Goal: Task Accomplishment & Management: Complete application form

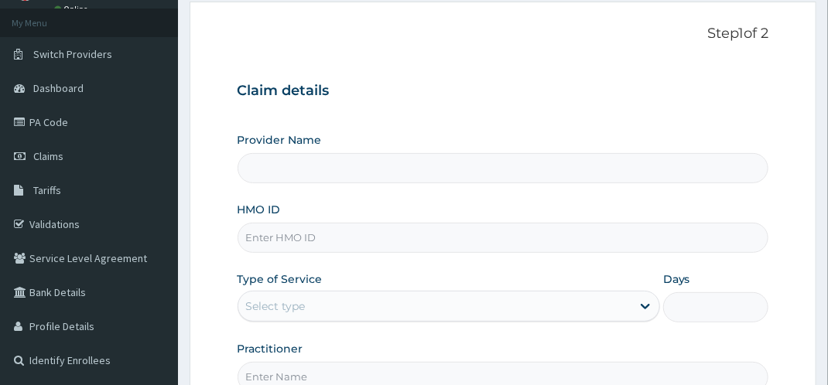
scroll to position [137, 0]
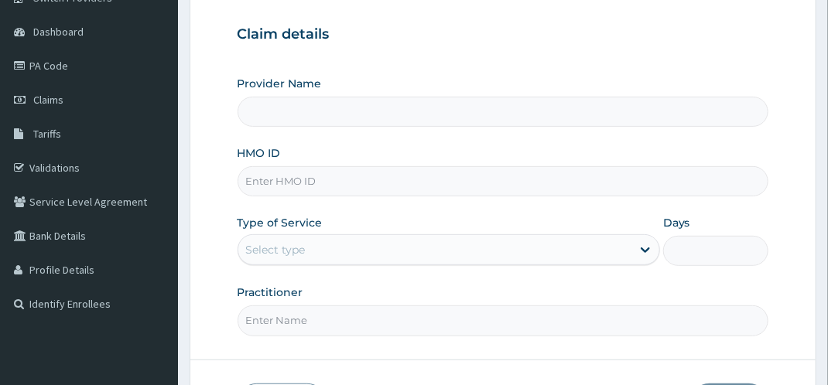
click at [332, 184] on input "HMO ID" at bounding box center [504, 181] width 532 height 30
paste input "NNI/10020/B"
type input "NNI/10020/B"
click at [294, 249] on div "Select type" at bounding box center [276, 249] width 60 height 15
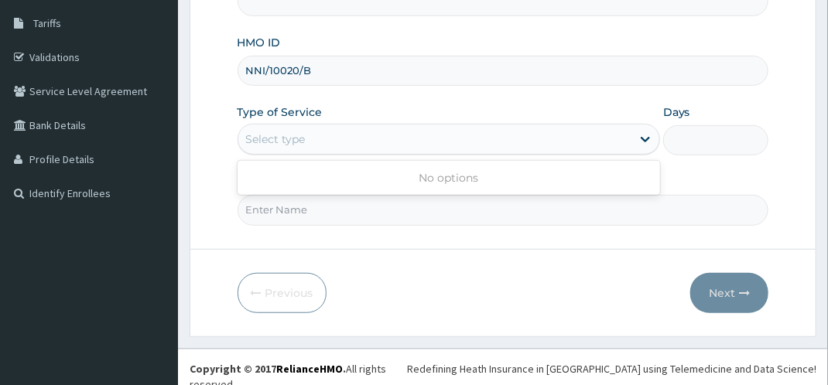
scroll to position [248, 0]
click at [379, 213] on input "Practitioner" at bounding box center [504, 209] width 532 height 30
type input "dr bappa aliyu"
click at [292, 135] on div "Select type" at bounding box center [276, 138] width 60 height 15
click at [286, 146] on div "Select type" at bounding box center [434, 138] width 393 height 25
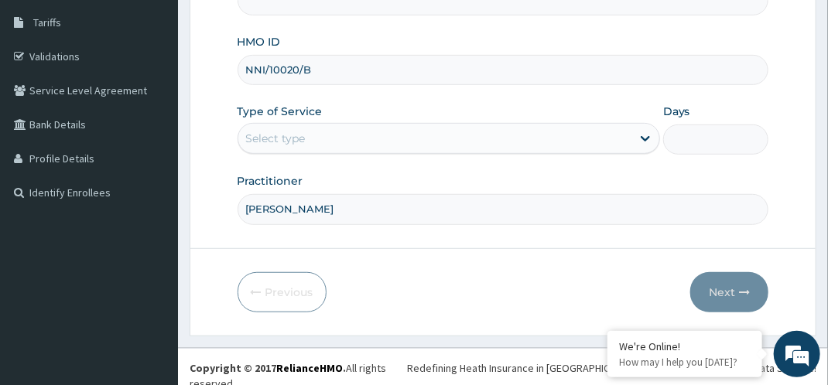
type input "[GEOGRAPHIC_DATA]"
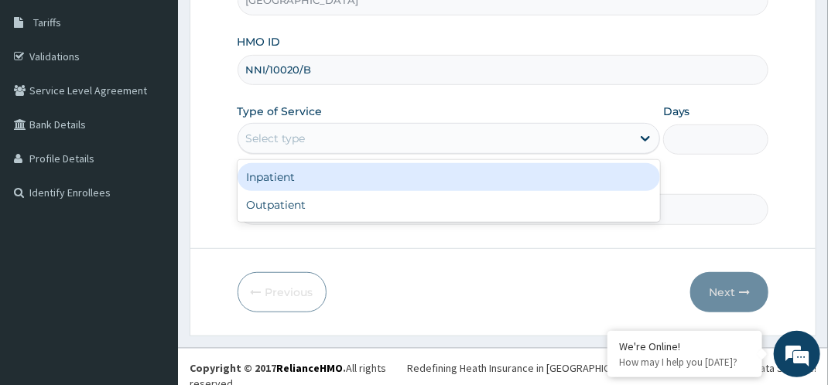
click at [285, 146] on div "Select type" at bounding box center [434, 138] width 393 height 25
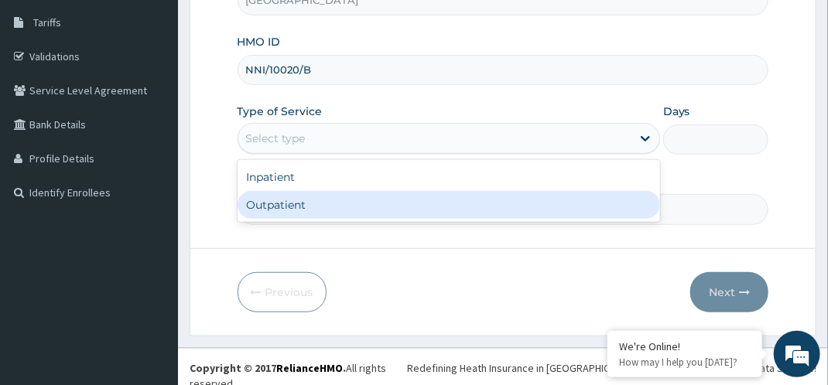
click at [278, 203] on div "Outpatient" at bounding box center [449, 205] width 423 height 28
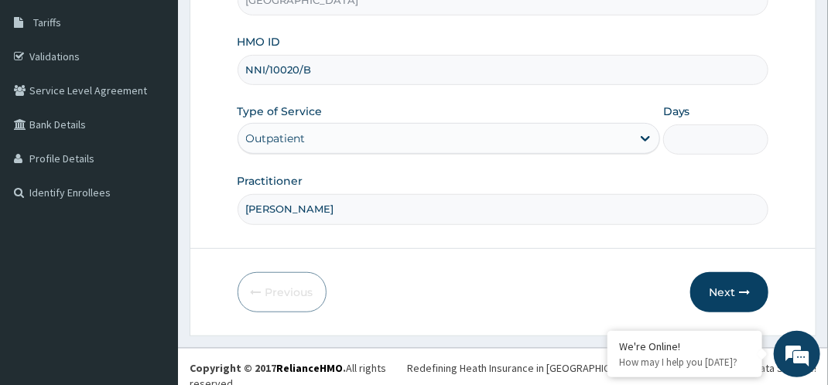
type input "1"
click at [754, 289] on button "Next" at bounding box center [729, 292] width 78 height 40
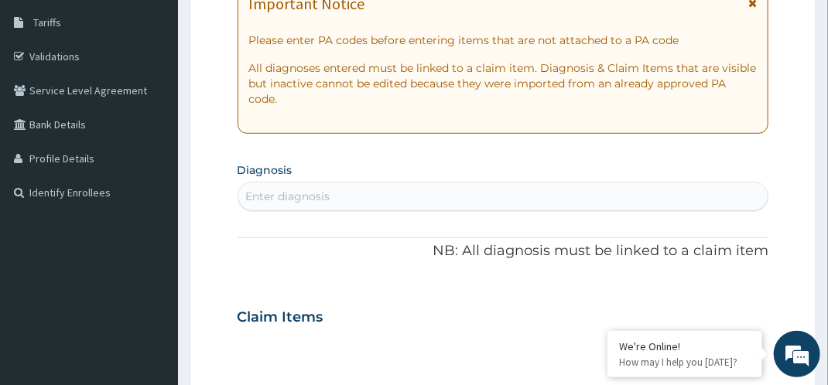
scroll to position [0, 0]
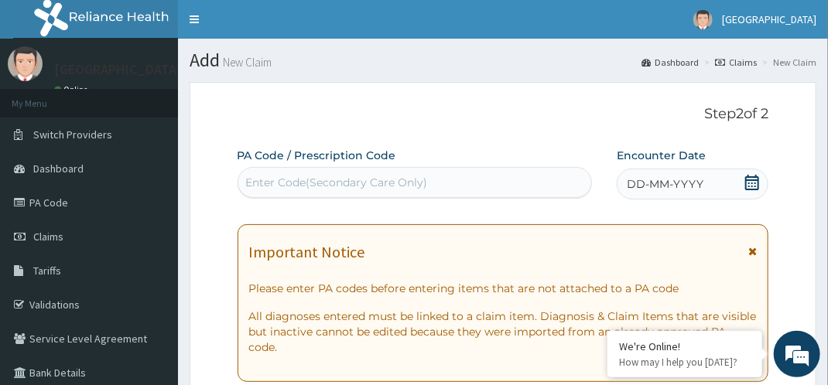
click at [255, 178] on div "Enter Code(Secondary Care Only)" at bounding box center [337, 182] width 182 height 15
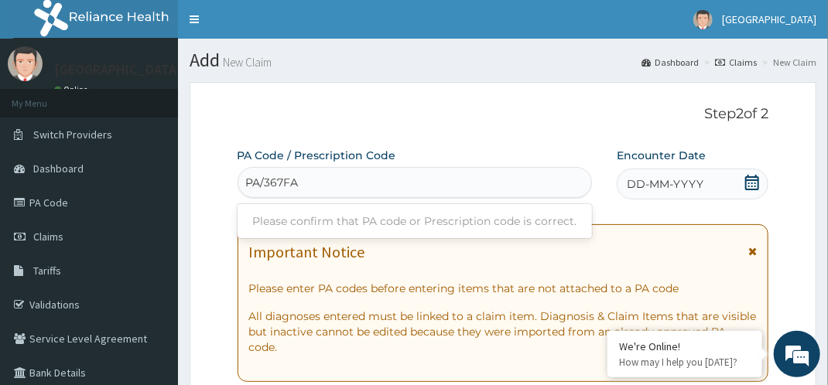
type input "PA/367FA5"
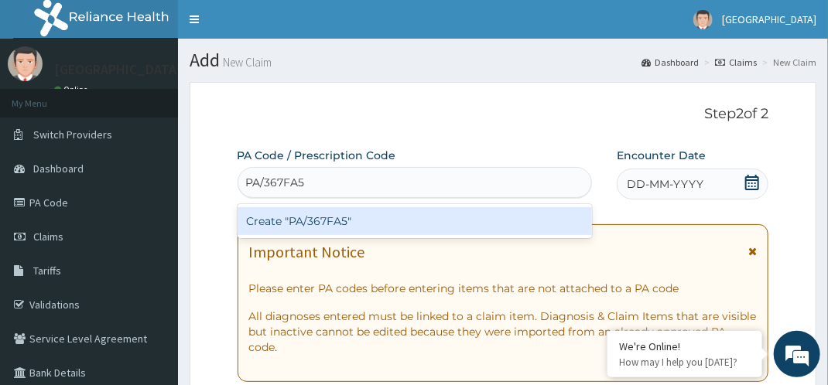
click at [266, 222] on div "Create "PA/367FA5"" at bounding box center [415, 221] width 354 height 28
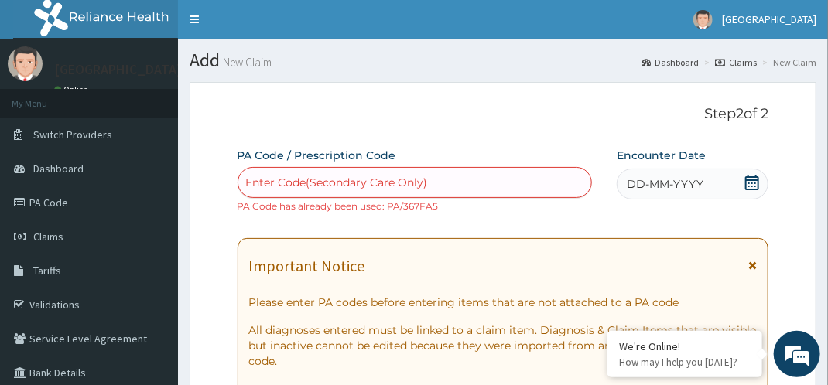
click at [443, 173] on div "Enter Code(Secondary Care Only)" at bounding box center [414, 182] width 353 height 25
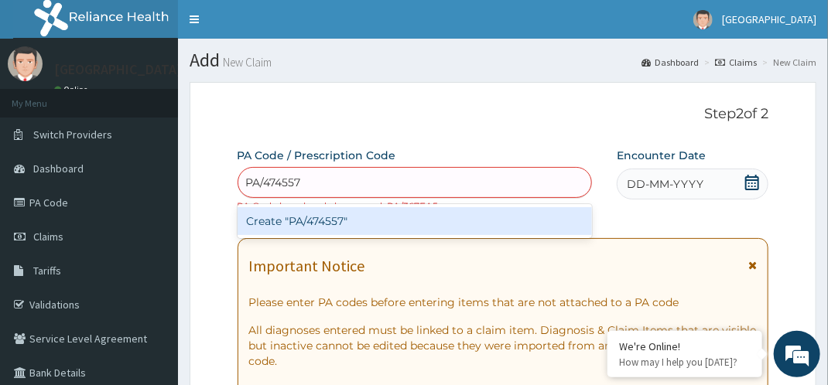
click at [289, 178] on input "PA/474557" at bounding box center [275, 182] width 58 height 15
type input "PA/47457"
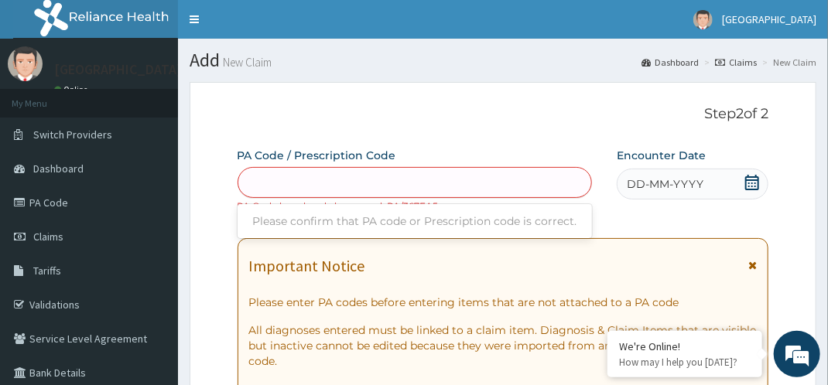
click at [301, 180] on div "PA/47457" at bounding box center [414, 182] width 353 height 25
type input "PA/47457A"
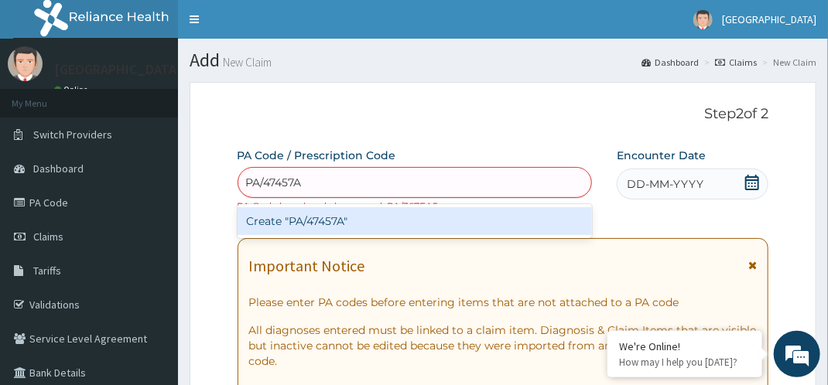
click at [310, 224] on div "Create "PA/47457A"" at bounding box center [415, 221] width 354 height 28
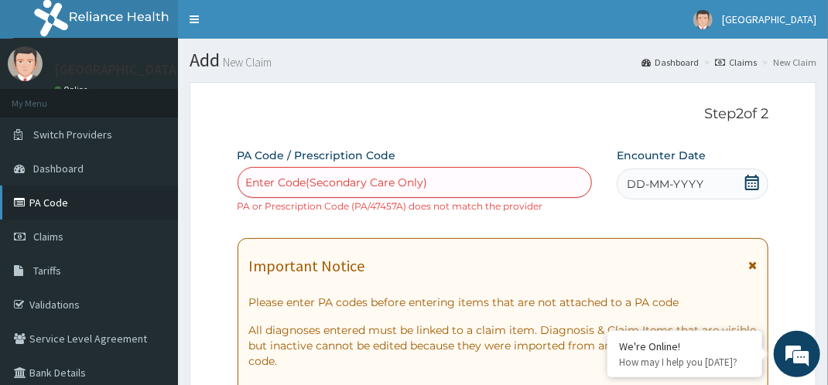
click at [66, 197] on link "PA Code" at bounding box center [89, 203] width 178 height 34
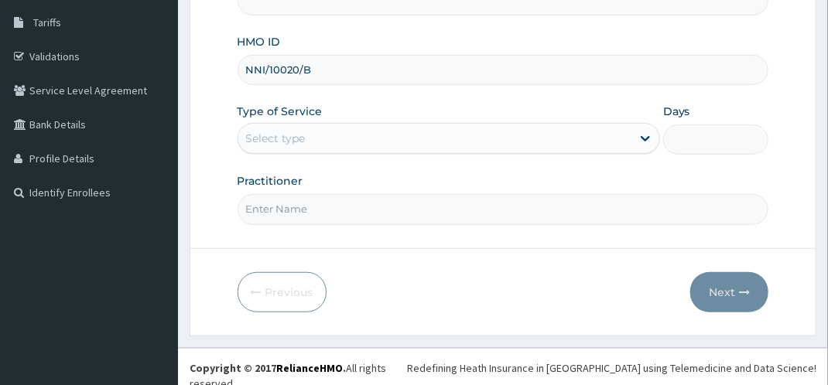
type input "NNI/10020/B"
click at [324, 135] on div "Select type" at bounding box center [434, 138] width 393 height 25
click at [308, 210] on input "Practitioner" at bounding box center [504, 209] width 532 height 30
type input "[PERSON_NAME]"
click at [207, 155] on form "Step 1 of 2 Claim details Provider Name HMO ID NNI/10020/B Type of Service Sele…" at bounding box center [503, 85] width 627 height 502
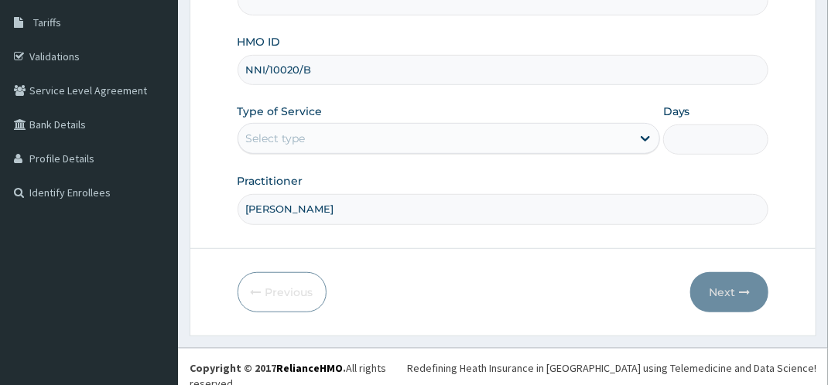
type input "[GEOGRAPHIC_DATA]"
click at [309, 142] on div "Select type" at bounding box center [434, 138] width 393 height 25
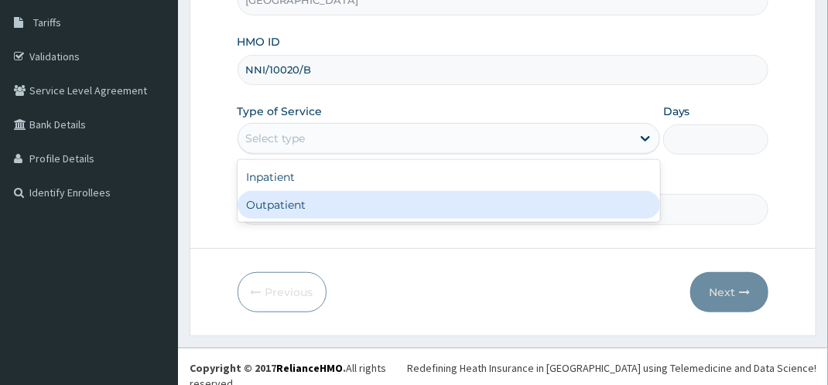
click at [285, 202] on div "Outpatient" at bounding box center [449, 205] width 423 height 28
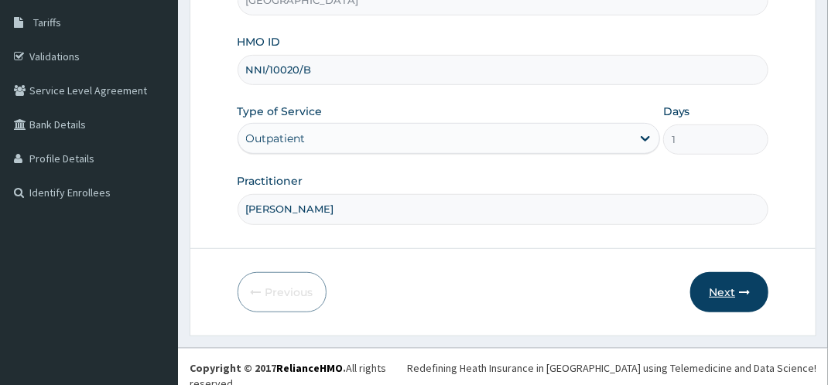
click at [747, 293] on icon "button" at bounding box center [744, 292] width 11 height 11
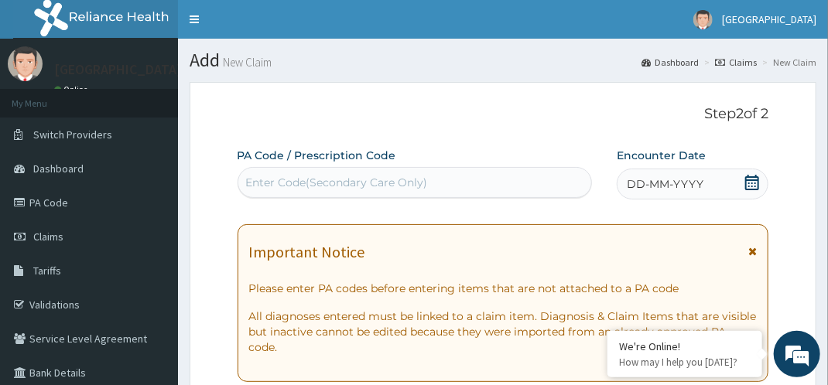
click at [355, 190] on div "Enter Code(Secondary Care Only)" at bounding box center [337, 182] width 182 height 15
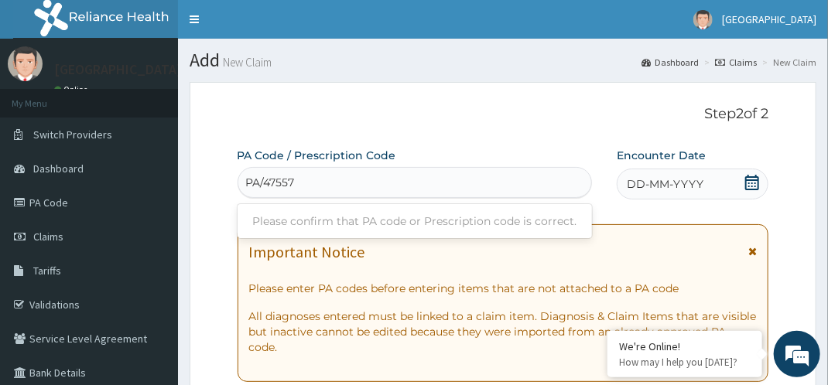
type input "PA/47557A"
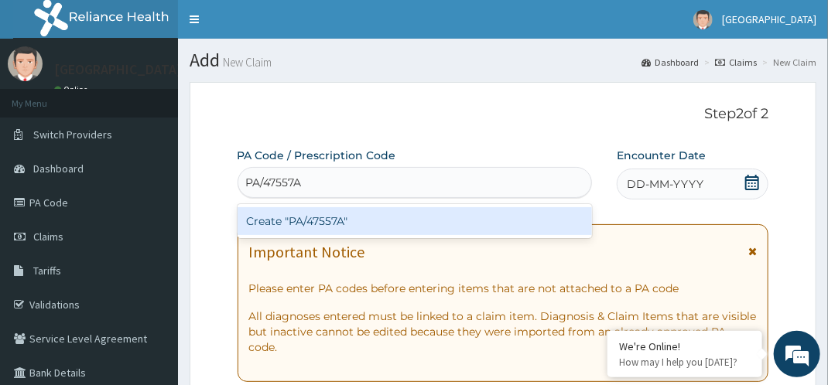
click at [354, 228] on div "Create "PA/47557A"" at bounding box center [415, 221] width 354 height 28
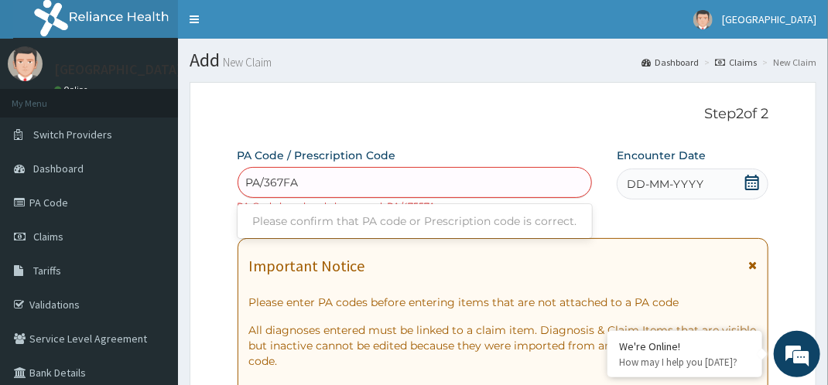
type input "PA/367FA5"
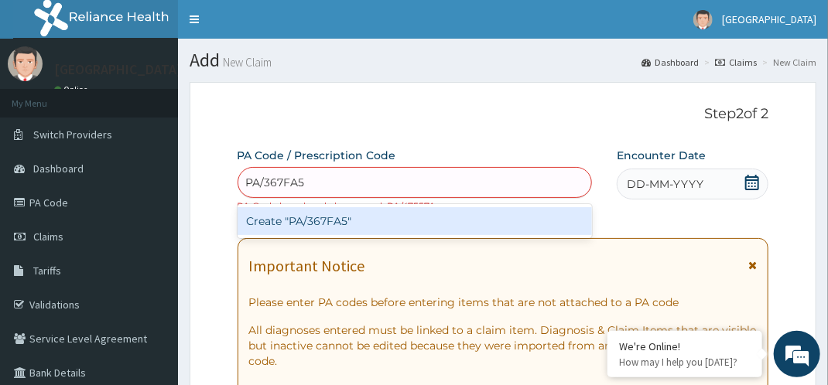
click at [402, 221] on div "Create "PA/367FA5"" at bounding box center [415, 221] width 354 height 28
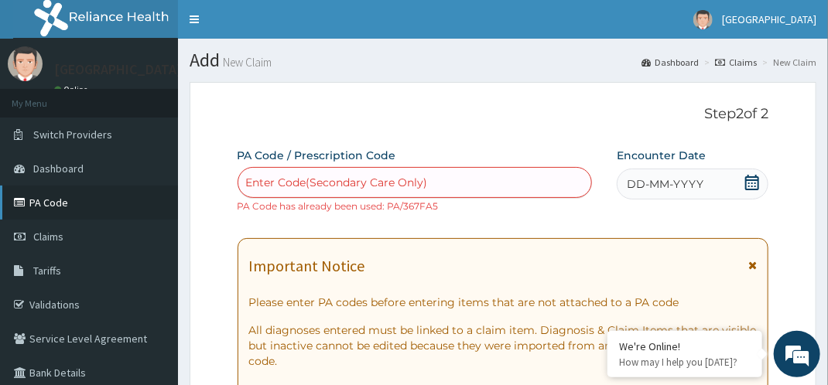
click at [84, 193] on link "PA Code" at bounding box center [89, 203] width 178 height 34
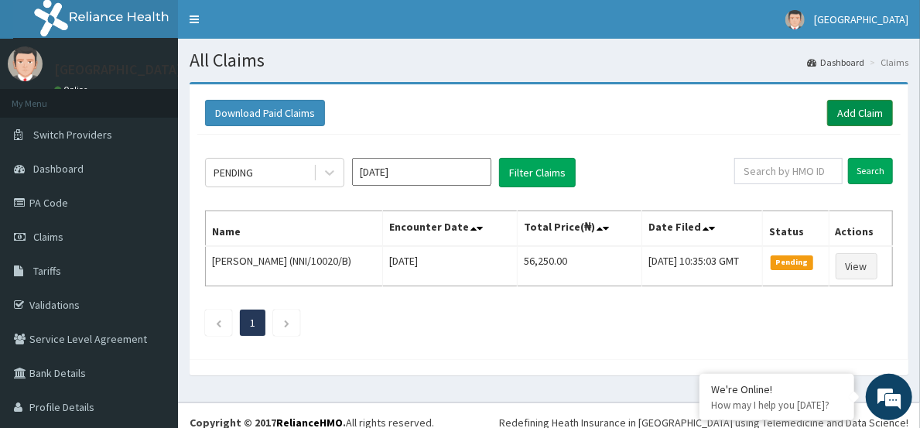
click at [862, 121] on link "Add Claim" at bounding box center [860, 113] width 66 height 26
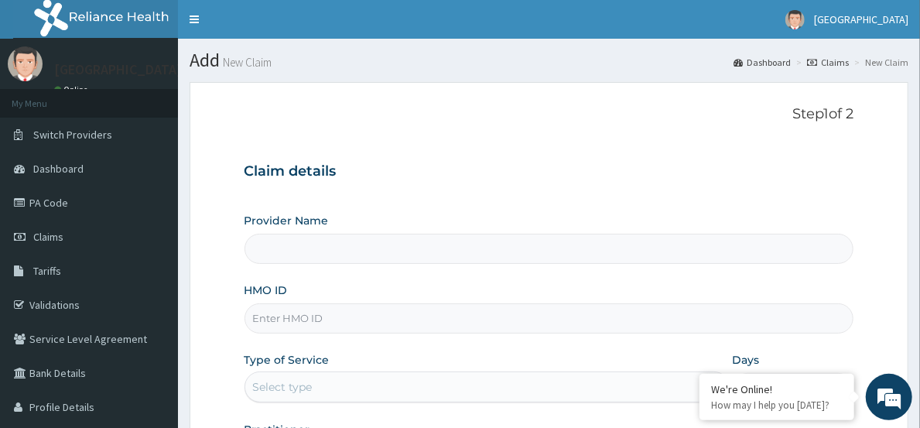
type input "[GEOGRAPHIC_DATA]"
click at [340, 332] on input "HMO ID" at bounding box center [550, 318] width 610 height 30
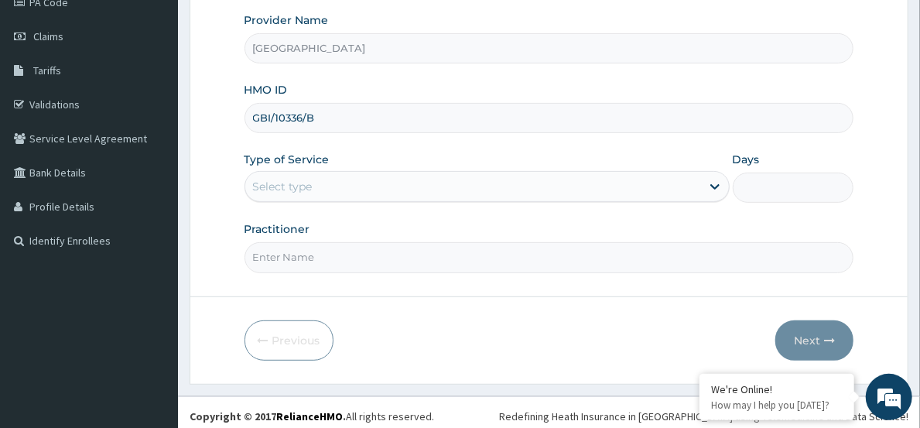
scroll to position [207, 0]
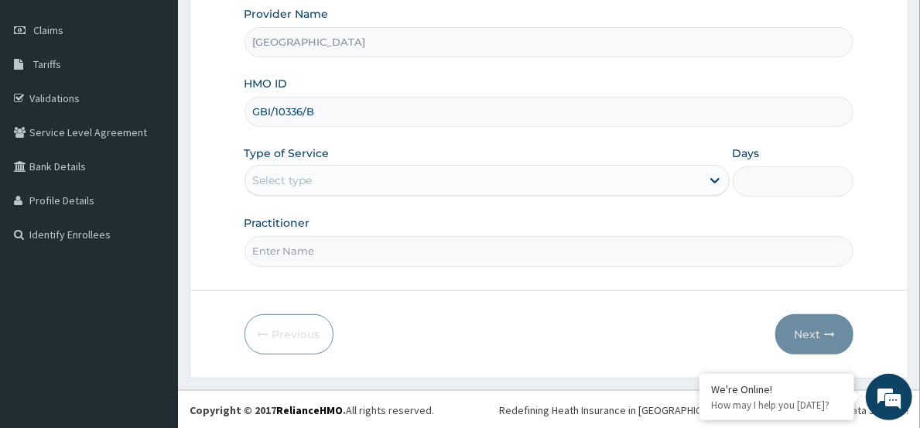
type input "GBI/10336/B"
click at [303, 186] on div "Select type" at bounding box center [283, 180] width 60 height 15
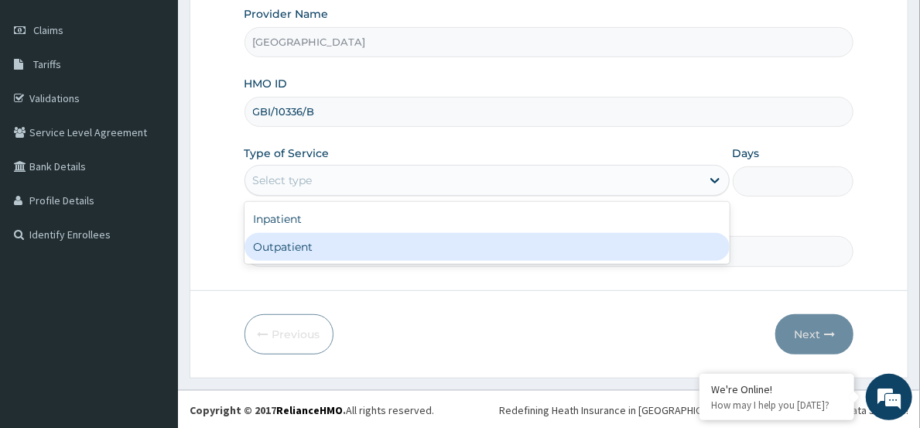
click at [298, 240] on div "Outpatient" at bounding box center [487, 247] width 485 height 28
type input "1"
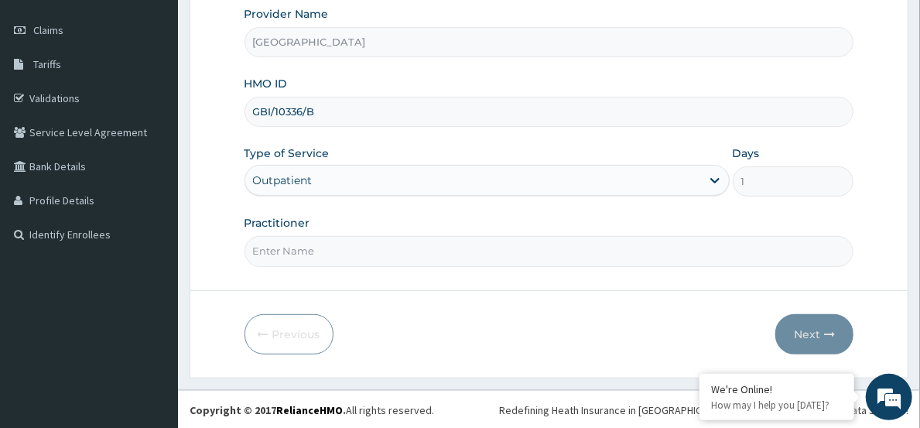
click at [298, 240] on input "Practitioner" at bounding box center [550, 251] width 610 height 30
type input "dr bappa aliyu"
click at [833, 340] on button "Next" at bounding box center [814, 334] width 78 height 40
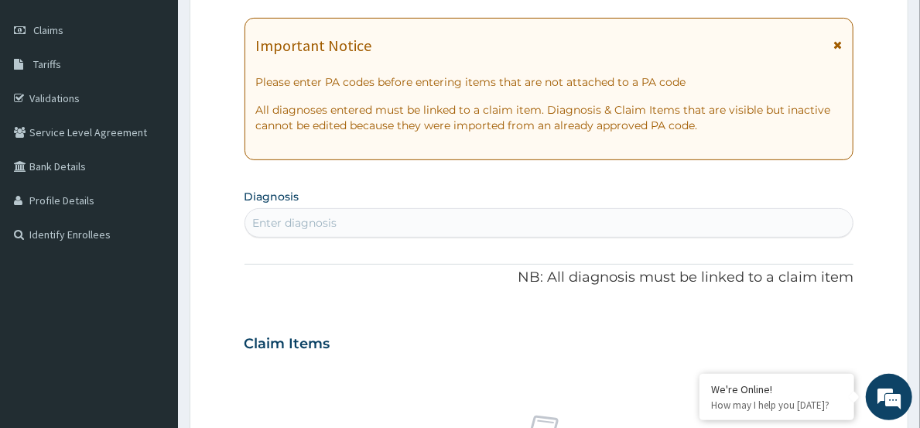
scroll to position [0, 0]
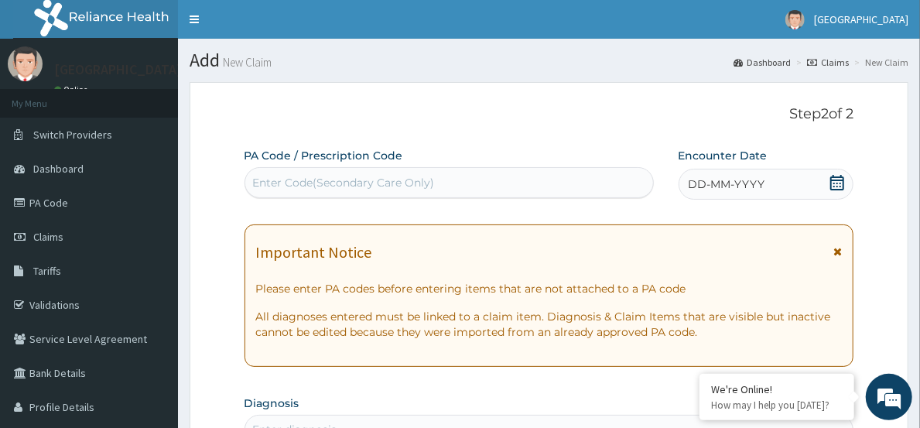
click at [361, 170] on div "Enter Code(Secondary Care Only)" at bounding box center [449, 182] width 408 height 25
paste input "PA/8D3657"
type input "PA/8D3657"
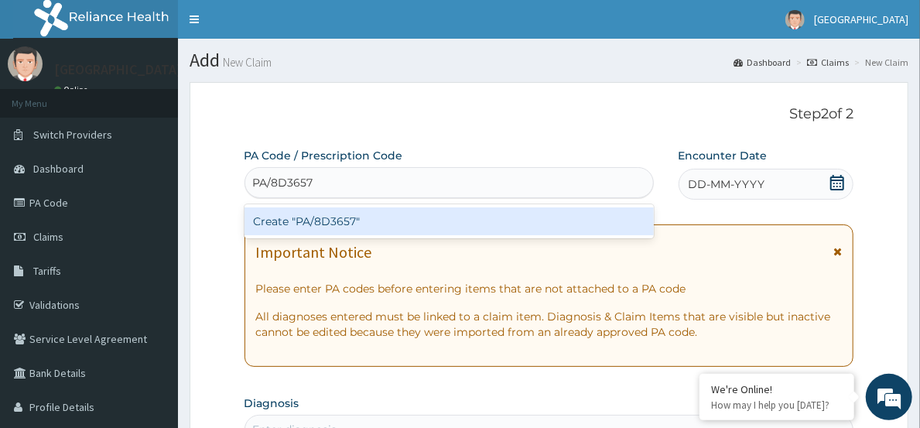
click at [347, 214] on div "Create "PA/8D3657"" at bounding box center [449, 221] width 409 height 28
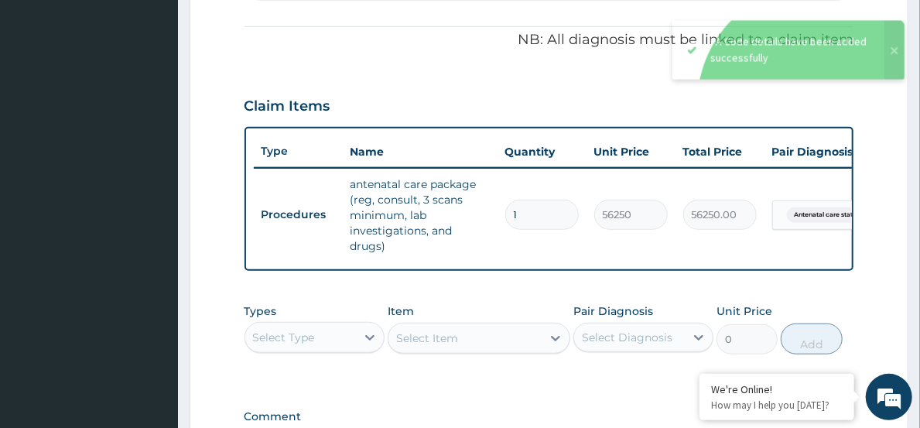
scroll to position [666, 0]
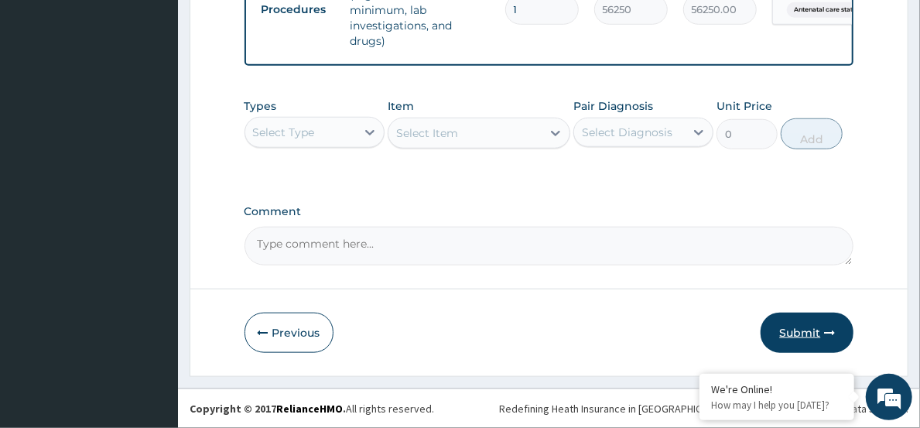
click at [792, 337] on button "Submit" at bounding box center [807, 333] width 93 height 40
